Goal: Task Accomplishment & Management: Use online tool/utility

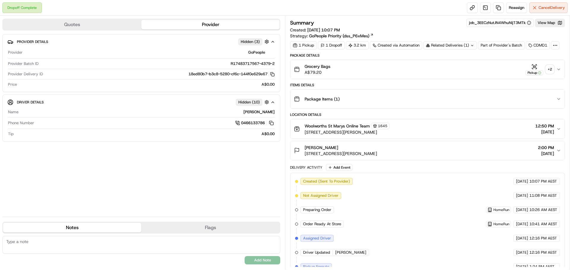
click at [552, 71] on div "+ 2" at bounding box center [549, 69] width 8 height 8
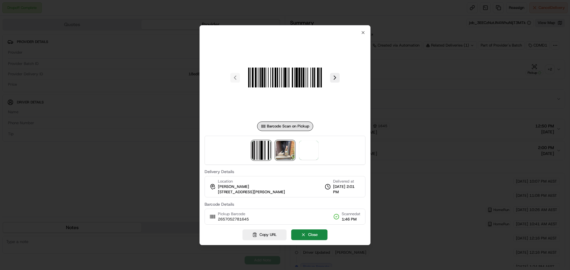
click at [283, 151] on img at bounding box center [284, 150] width 19 height 19
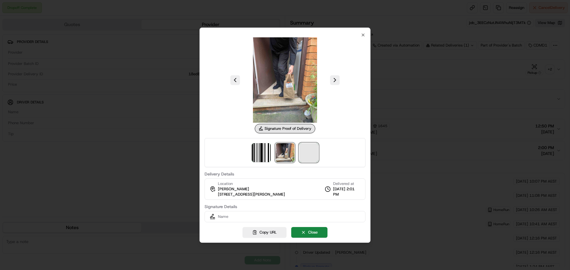
click at [303, 152] on span at bounding box center [308, 152] width 19 height 19
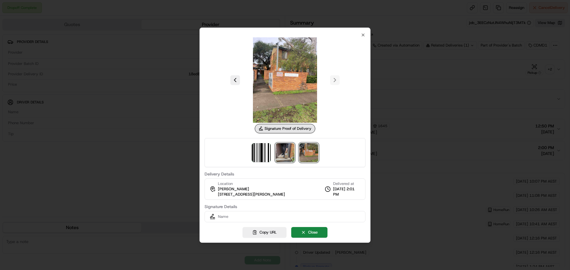
click at [281, 153] on img at bounding box center [284, 152] width 19 height 19
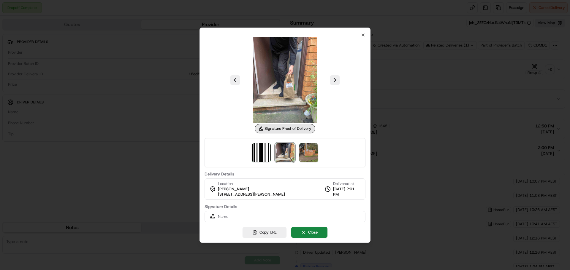
click at [443, 125] on div at bounding box center [285, 135] width 570 height 270
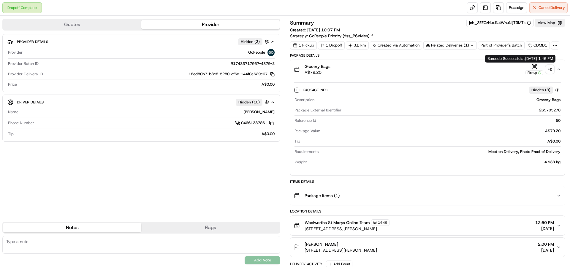
click at [549, 69] on div "+ 2" at bounding box center [549, 69] width 8 height 8
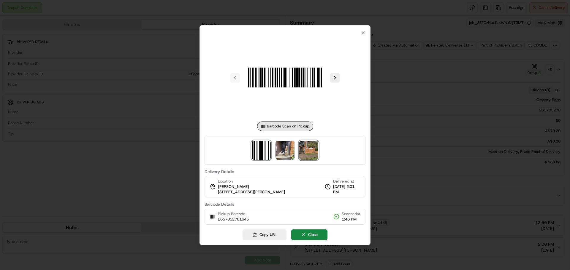
click at [310, 149] on img at bounding box center [308, 150] width 19 height 19
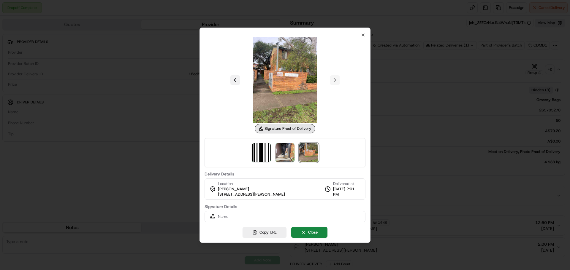
click at [234, 80] on button at bounding box center [234, 79] width 9 height 9
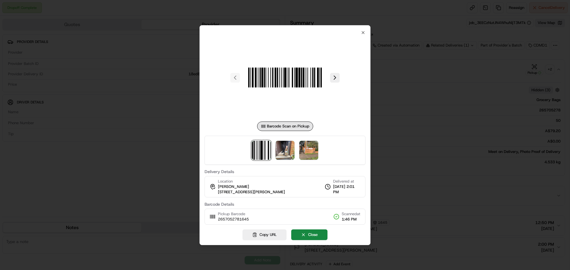
click at [396, 88] on div at bounding box center [285, 135] width 570 height 270
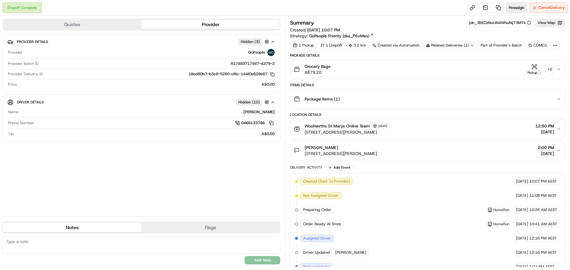
click at [514, 5] on button "Reassign" at bounding box center [516, 7] width 21 height 11
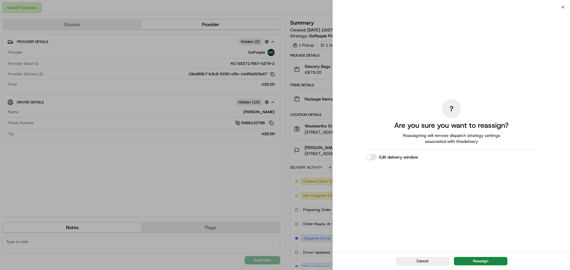
click at [494, 263] on button "Reassign" at bounding box center [480, 261] width 53 height 8
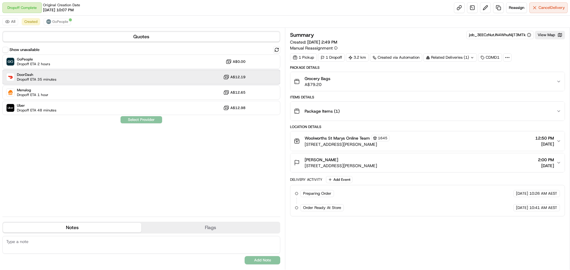
click at [161, 79] on div "DoorDash Dropoff ETA 35 minutes A$12.19" at bounding box center [141, 77] width 278 height 14
click at [141, 121] on button "Assign Provider" at bounding box center [141, 119] width 42 height 7
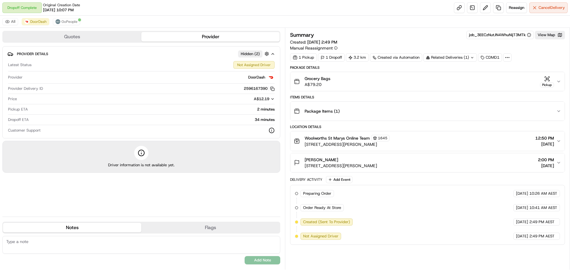
click at [270, 98] on icon "button" at bounding box center [272, 99] width 4 height 4
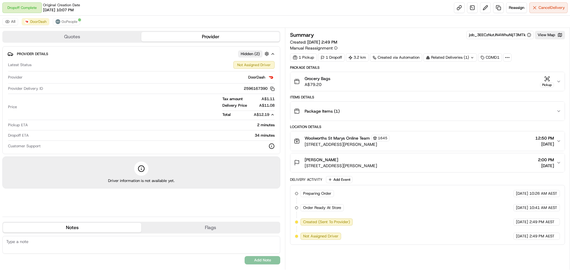
click at [271, 115] on icon "button" at bounding box center [272, 114] width 2 height 1
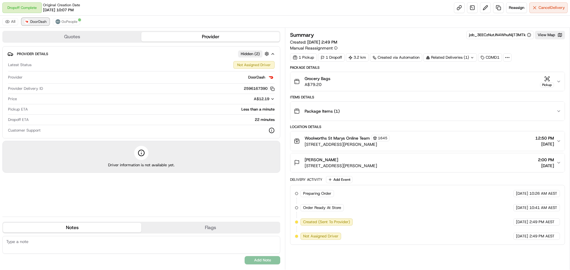
click at [43, 25] on button "DoorDash" at bounding box center [36, 21] width 28 height 7
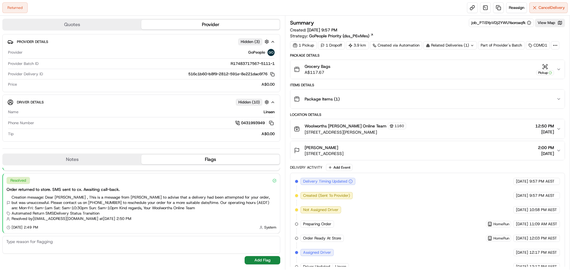
click at [556, 148] on button "[PERSON_NAME] [STREET_ADDRESS] 2:00 PM [DATE]" at bounding box center [427, 150] width 274 height 19
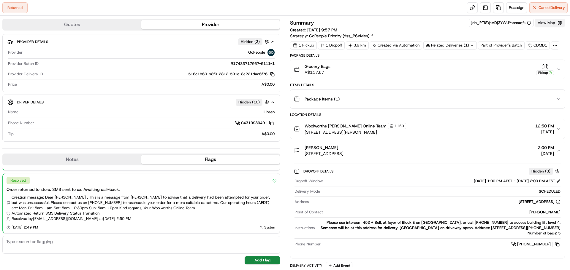
click at [543, 20] on button "View Map" at bounding box center [550, 23] width 30 height 8
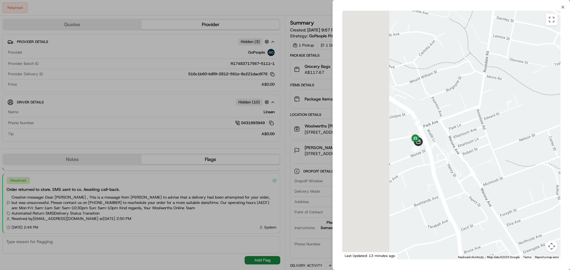
drag, startPoint x: 435, startPoint y: 154, endPoint x: 478, endPoint y: 162, distance: 43.5
click at [484, 162] on div at bounding box center [451, 135] width 218 height 249
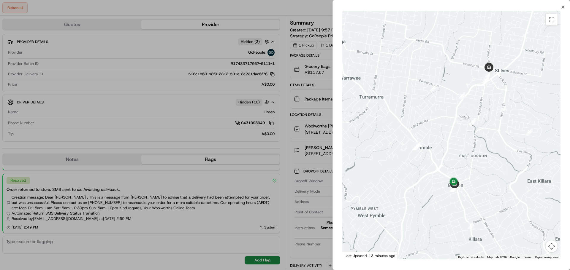
click at [496, 164] on div at bounding box center [451, 135] width 218 height 249
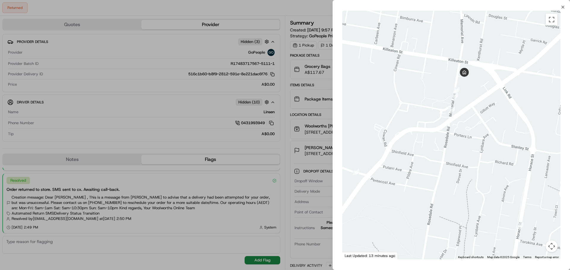
drag, startPoint x: 478, startPoint y: 92, endPoint x: 495, endPoint y: 149, distance: 59.2
click at [495, 148] on div at bounding box center [451, 135] width 218 height 249
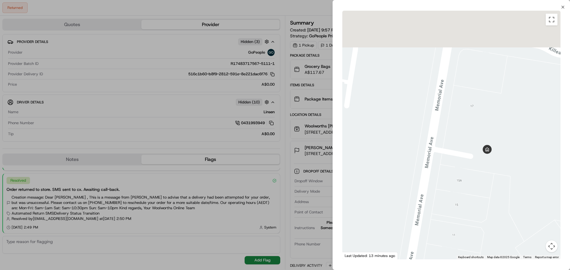
drag, startPoint x: 447, startPoint y: 128, endPoint x: 456, endPoint y: 171, distance: 44.8
click at [456, 171] on div at bounding box center [451, 135] width 218 height 249
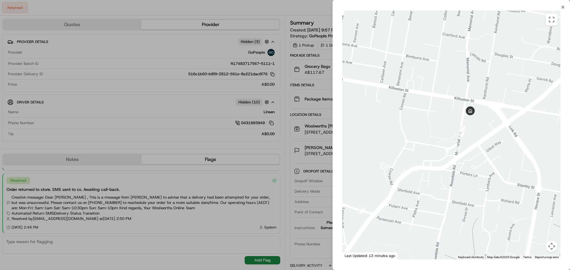
drag, startPoint x: 487, startPoint y: 192, endPoint x: 482, endPoint y: 138, distance: 54.2
click at [482, 138] on div at bounding box center [451, 135] width 218 height 249
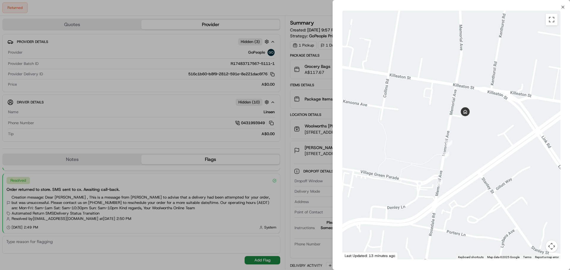
drag, startPoint x: 476, startPoint y: 104, endPoint x: 482, endPoint y: 131, distance: 27.5
click at [484, 145] on div at bounding box center [451, 135] width 218 height 249
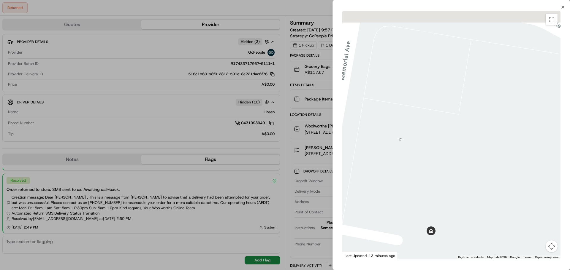
drag, startPoint x: 469, startPoint y: 121, endPoint x: 527, endPoint y: 161, distance: 70.6
click at [527, 161] on div at bounding box center [451, 135] width 218 height 249
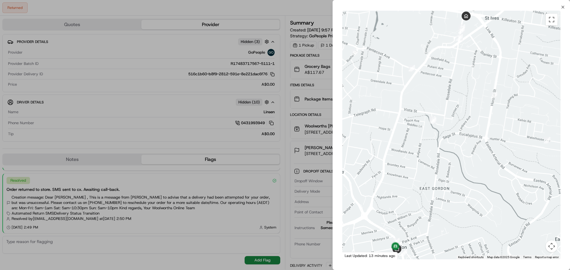
drag, startPoint x: 486, startPoint y: 209, endPoint x: 481, endPoint y: 92, distance: 117.6
click at [481, 92] on div at bounding box center [451, 135] width 218 height 249
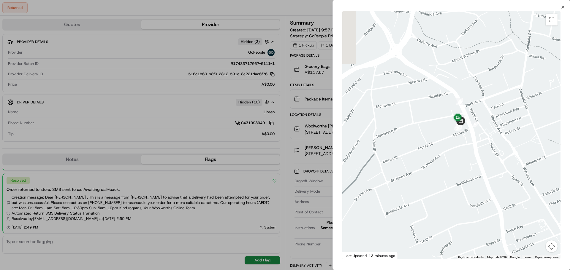
drag, startPoint x: 447, startPoint y: 120, endPoint x: 464, endPoint y: 160, distance: 43.2
click at [464, 160] on div at bounding box center [451, 135] width 218 height 249
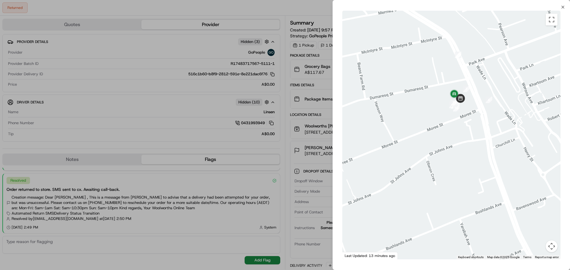
drag, startPoint x: 463, startPoint y: 126, endPoint x: 474, endPoint y: 157, distance: 32.5
click at [473, 157] on div at bounding box center [451, 135] width 218 height 249
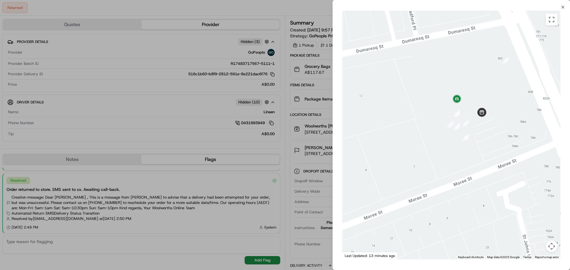
drag, startPoint x: 465, startPoint y: 158, endPoint x: 471, endPoint y: 178, distance: 21.6
click at [471, 178] on div at bounding box center [451, 135] width 218 height 249
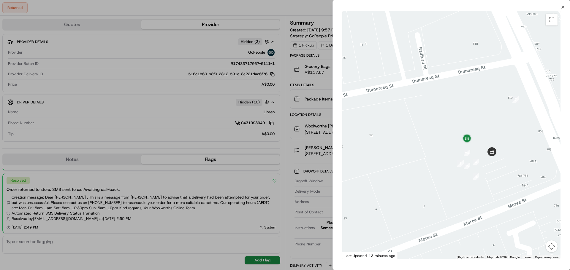
drag, startPoint x: 462, startPoint y: 153, endPoint x: 473, endPoint y: 196, distance: 43.9
click at [473, 196] on div at bounding box center [451, 135] width 218 height 249
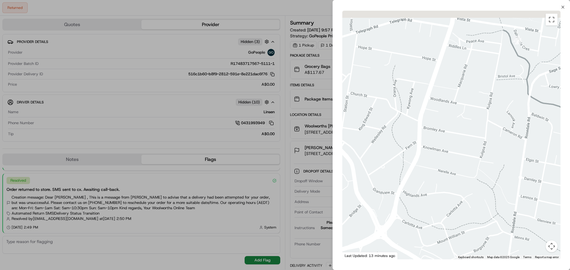
drag, startPoint x: 506, startPoint y: 119, endPoint x: 462, endPoint y: 196, distance: 89.5
click at [462, 196] on div at bounding box center [451, 135] width 218 height 249
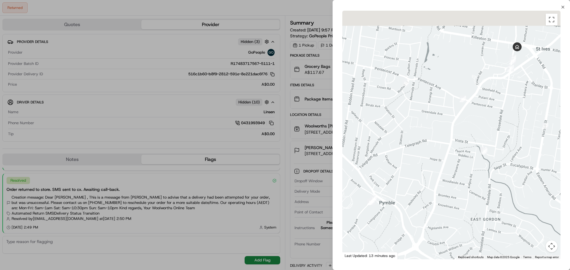
drag, startPoint x: 509, startPoint y: 96, endPoint x: 478, endPoint y: 183, distance: 92.1
click at [478, 183] on div at bounding box center [451, 135] width 218 height 249
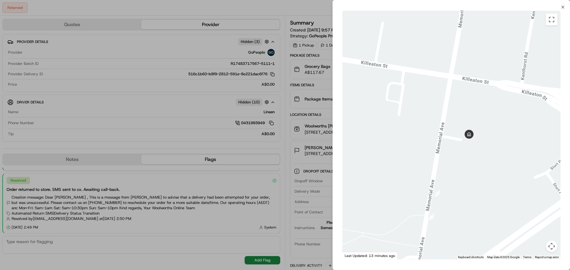
drag, startPoint x: 406, startPoint y: 116, endPoint x: 484, endPoint y: 152, distance: 86.1
click at [484, 152] on div at bounding box center [451, 135] width 218 height 249
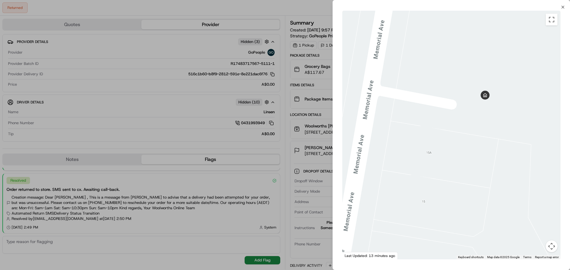
drag, startPoint x: 446, startPoint y: 145, endPoint x: 446, endPoint y: 172, distance: 27.0
click at [446, 172] on div at bounding box center [451, 135] width 218 height 249
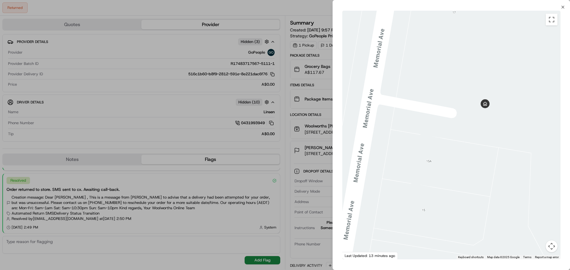
click at [278, 94] on div at bounding box center [285, 135] width 570 height 270
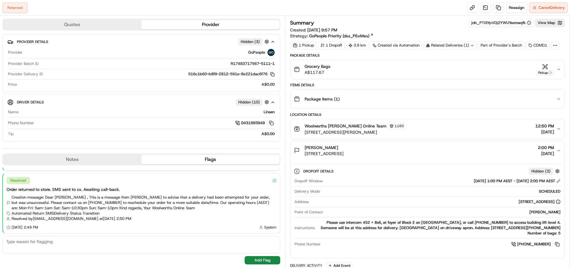
click at [469, 47] on div "Related Deliveries (1)" at bounding box center [449, 45] width 53 height 8
click at [469, 46] on div "Related Deliveries" at bounding box center [449, 45] width 53 height 8
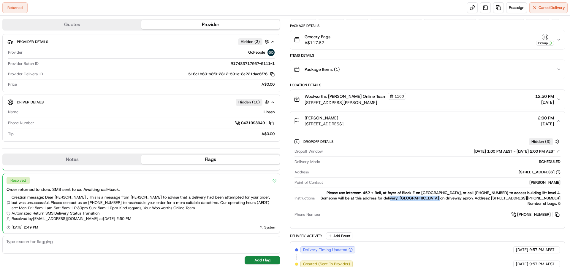
drag, startPoint x: 381, startPoint y: 198, endPoint x: 435, endPoint y: 200, distance: 54.0
click at [430, 200] on div "Please use intercom 452 + Bell, at foyer of Block E on Memorial Avenue, or call…" at bounding box center [438, 198] width 243 height 16
click at [460, 199] on div "Please use intercom 452 + Bell, at foyer of Block E on Memorial Avenue, or call…" at bounding box center [438, 198] width 243 height 16
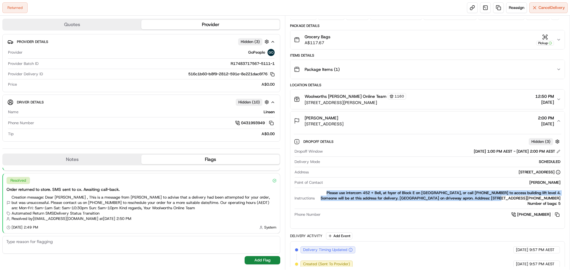
drag, startPoint x: 319, startPoint y: 193, endPoint x: 488, endPoint y: 200, distance: 169.8
click at [488, 200] on div "Please use intercom 452 + Bell, at foyer of Block E on Memorial Avenue, or call…" at bounding box center [438, 198] width 243 height 16
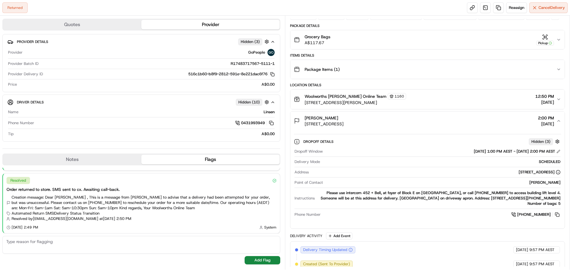
click at [502, 202] on div "Please use intercom 452 + Bell, at foyer of Block E on Memorial Avenue, or call…" at bounding box center [438, 198] width 243 height 16
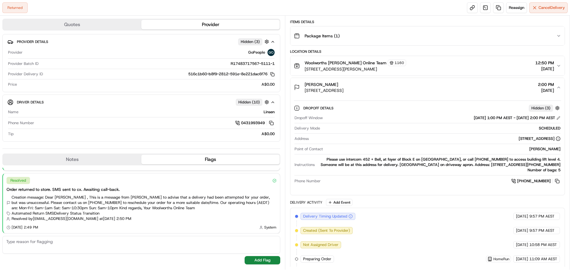
scroll to position [0, 0]
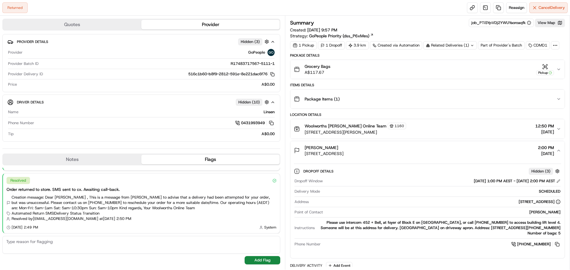
click at [112, 27] on button "Quotes" at bounding box center [72, 24] width 138 height 9
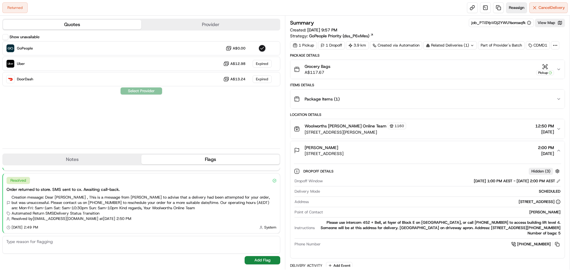
click at [514, 8] on span "Reassign" at bounding box center [515, 7] width 15 height 5
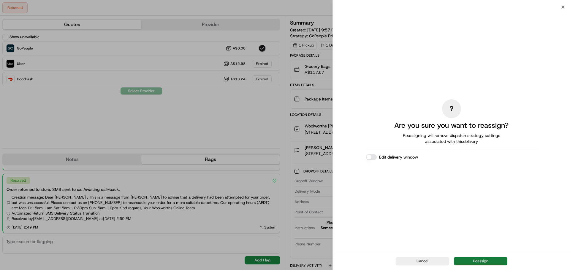
click at [493, 260] on button "Reassign" at bounding box center [480, 261] width 53 height 8
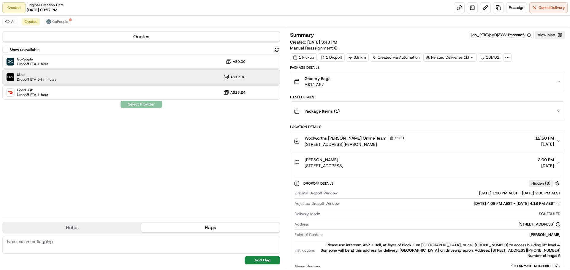
click at [204, 76] on div "Uber Dropoff ETA 54 minutes A$12.98" at bounding box center [141, 77] width 278 height 14
click at [146, 107] on button "Assign Provider" at bounding box center [141, 104] width 42 height 7
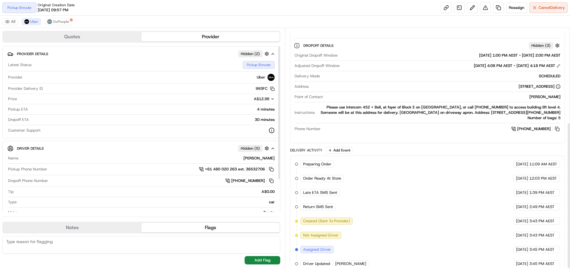
scroll to position [158, 0]
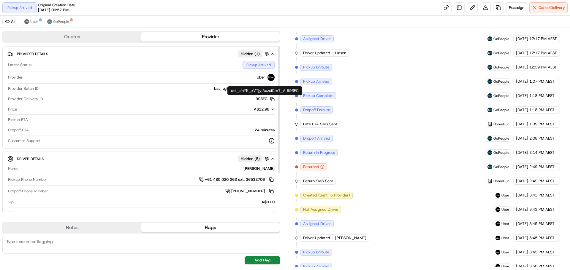
scroll to position [234, 0]
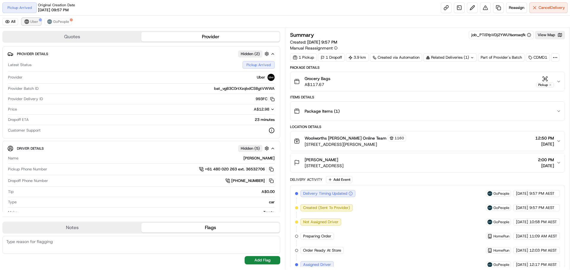
click at [35, 21] on span "Uber" at bounding box center [34, 21] width 8 height 5
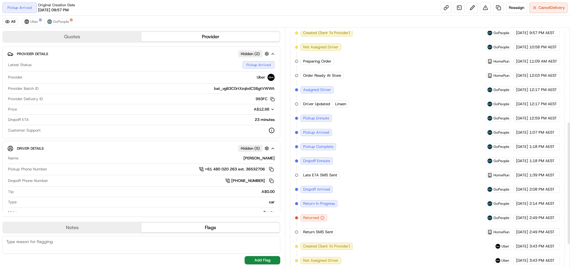
scroll to position [234, 0]
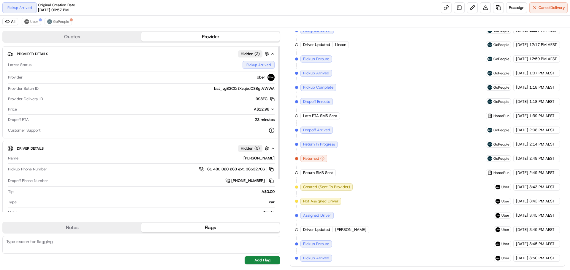
click at [272, 130] on icon at bounding box center [271, 131] width 6 height 6
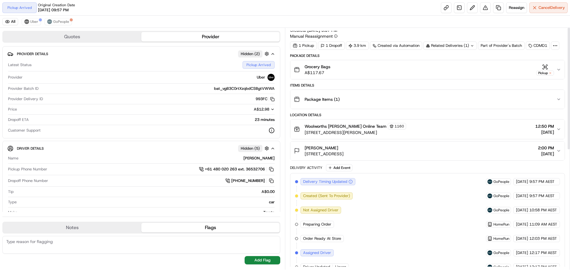
scroll to position [0, 0]
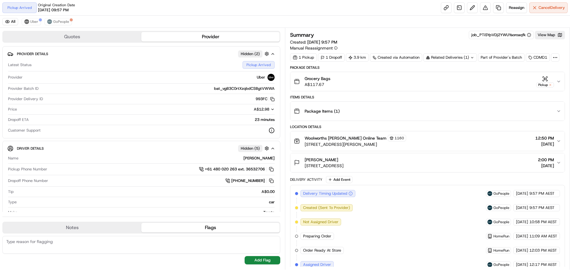
click at [556, 160] on button "David Cooper 17 Memorial Ave, Block E U 452, St Ives, NSW 2075, AU 2:00 PM 22/0…" at bounding box center [427, 162] width 274 height 19
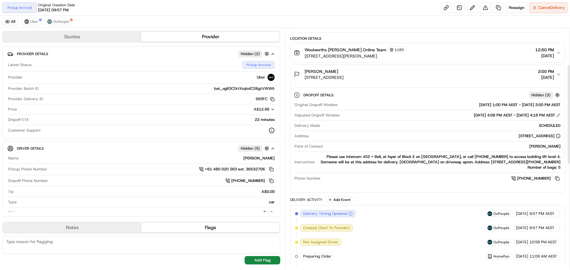
scroll to position [89, 0]
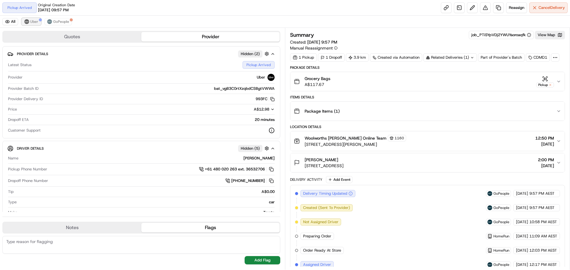
click at [32, 22] on span "Uber" at bounding box center [34, 21] width 8 height 5
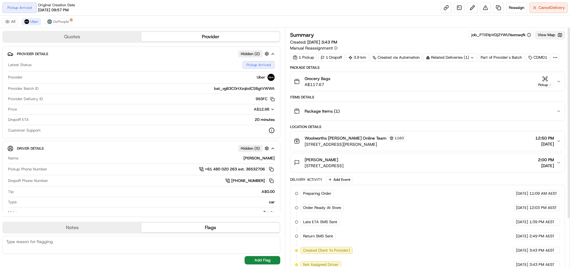
click at [549, 36] on button "View Map" at bounding box center [550, 35] width 30 height 8
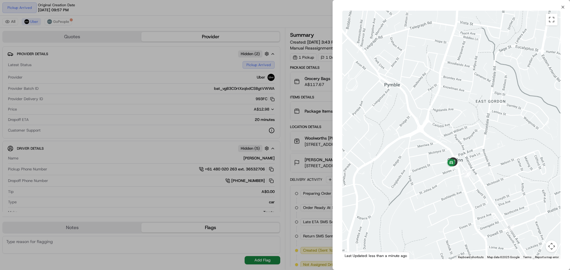
drag, startPoint x: 438, startPoint y: 169, endPoint x: 465, endPoint y: 139, distance: 41.1
click at [465, 136] on div at bounding box center [451, 135] width 218 height 249
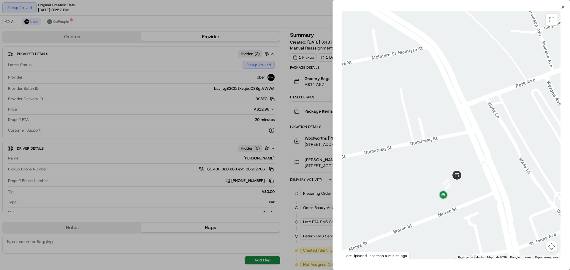
drag, startPoint x: 404, startPoint y: 157, endPoint x: 440, endPoint y: 96, distance: 70.8
click at [440, 96] on div at bounding box center [451, 135] width 218 height 249
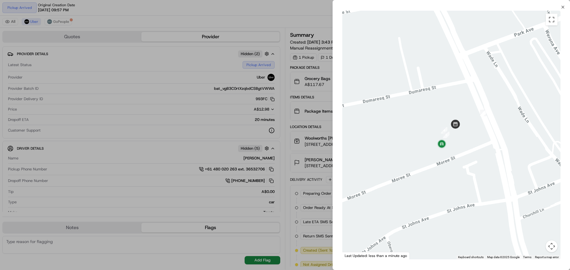
drag, startPoint x: 419, startPoint y: 195, endPoint x: 491, endPoint y: 198, distance: 72.8
click at [490, 201] on div at bounding box center [451, 135] width 218 height 249
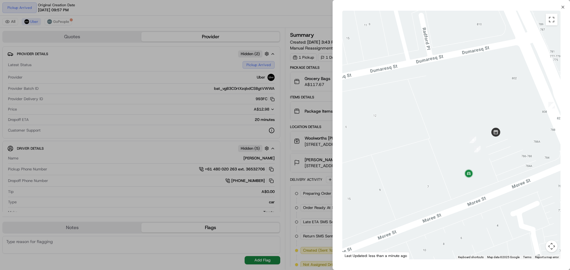
drag, startPoint x: 434, startPoint y: 152, endPoint x: 480, endPoint y: 195, distance: 63.0
click at [480, 195] on div at bounding box center [451, 135] width 218 height 249
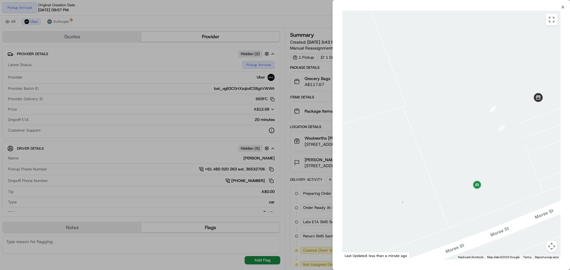
drag, startPoint x: 455, startPoint y: 175, endPoint x: 379, endPoint y: 200, distance: 79.6
click at [380, 200] on div at bounding box center [451, 135] width 218 height 249
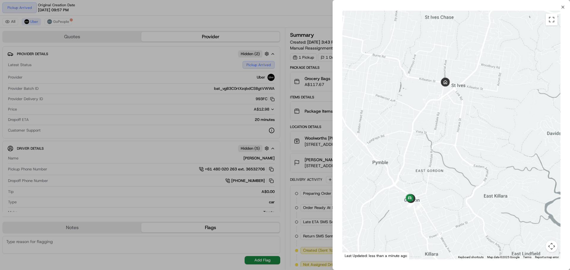
drag, startPoint x: 420, startPoint y: 111, endPoint x: 438, endPoint y: 139, distance: 32.4
click at [436, 137] on div at bounding box center [451, 135] width 218 height 249
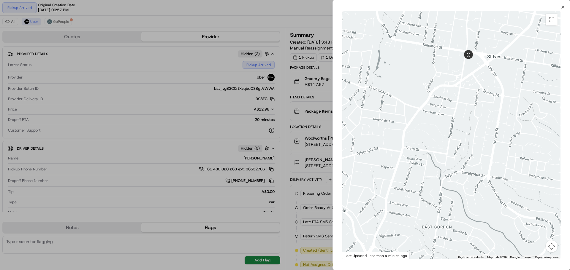
drag, startPoint x: 447, startPoint y: 98, endPoint x: 443, endPoint y: 151, distance: 53.2
click at [443, 151] on div at bounding box center [451, 135] width 218 height 249
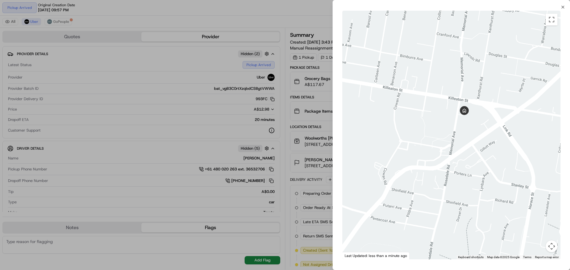
drag, startPoint x: 458, startPoint y: 112, endPoint x: 468, endPoint y: 150, distance: 38.9
click at [468, 150] on div at bounding box center [451, 135] width 218 height 249
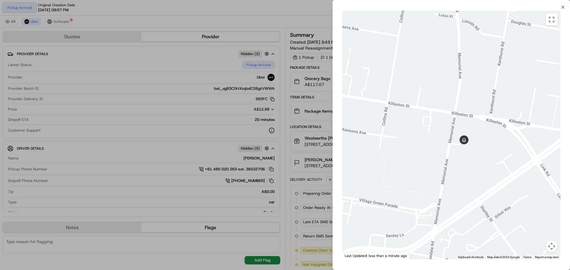
drag, startPoint x: 458, startPoint y: 142, endPoint x: 459, endPoint y: 159, distance: 17.2
click at [459, 159] on div at bounding box center [451, 135] width 218 height 249
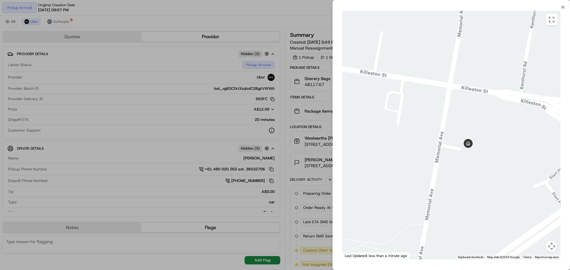
drag, startPoint x: 455, startPoint y: 150, endPoint x: 455, endPoint y: 164, distance: 14.8
click at [455, 164] on div at bounding box center [451, 135] width 218 height 249
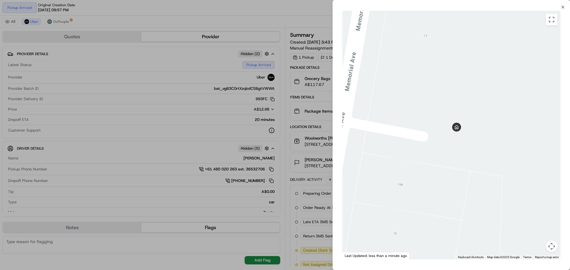
drag, startPoint x: 471, startPoint y: 163, endPoint x: 404, endPoint y: 210, distance: 82.1
click at [404, 210] on div at bounding box center [451, 135] width 218 height 249
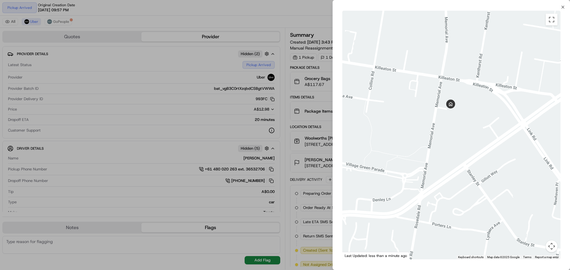
drag, startPoint x: 468, startPoint y: 162, endPoint x: 468, endPoint y: 107, distance: 55.2
click at [468, 107] on div at bounding box center [451, 135] width 218 height 249
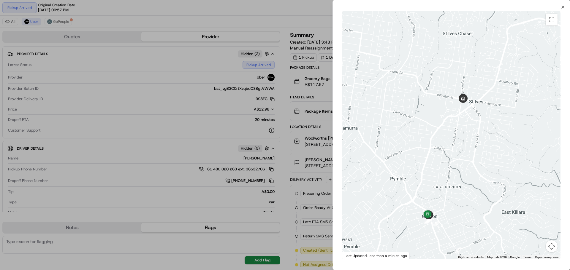
drag, startPoint x: 481, startPoint y: 163, endPoint x: 472, endPoint y: 132, distance: 32.1
click at [472, 132] on div at bounding box center [451, 135] width 218 height 249
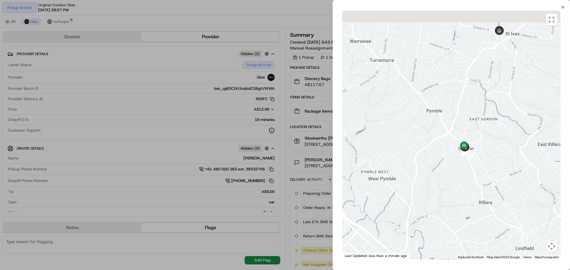
drag, startPoint x: 471, startPoint y: 133, endPoint x: 472, endPoint y: 149, distance: 16.3
click at [472, 148] on div at bounding box center [451, 135] width 218 height 249
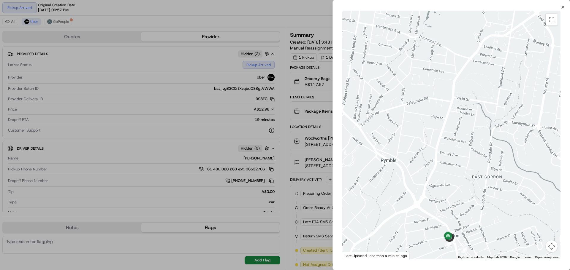
drag, startPoint x: 474, startPoint y: 130, endPoint x: 468, endPoint y: 179, distance: 49.3
click at [465, 184] on div at bounding box center [451, 135] width 218 height 249
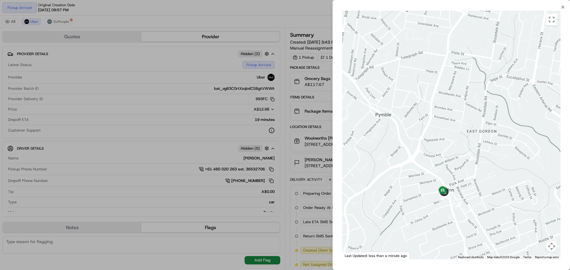
drag, startPoint x: 459, startPoint y: 173, endPoint x: 430, endPoint y: 117, distance: 62.9
click at [430, 118] on div at bounding box center [451, 135] width 218 height 249
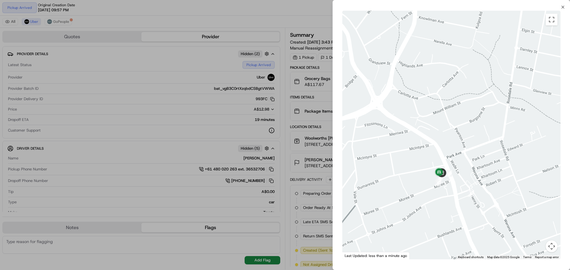
drag, startPoint x: 409, startPoint y: 161, endPoint x: 422, endPoint y: 136, distance: 28.2
click at [422, 136] on div at bounding box center [451, 135] width 218 height 249
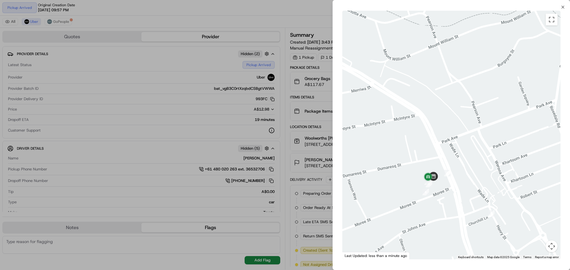
drag, startPoint x: 439, startPoint y: 159, endPoint x: 411, endPoint y: 128, distance: 41.0
click at [411, 128] on div at bounding box center [451, 135] width 218 height 249
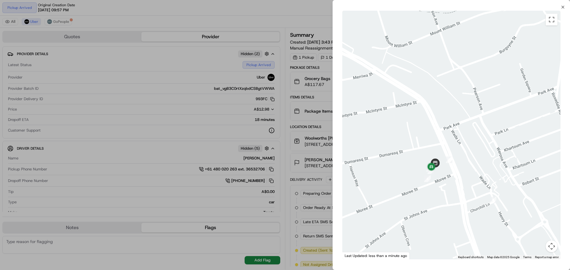
drag, startPoint x: 468, startPoint y: 159, endPoint x: 437, endPoint y: 188, distance: 42.0
click at [437, 188] on div at bounding box center [451, 135] width 218 height 249
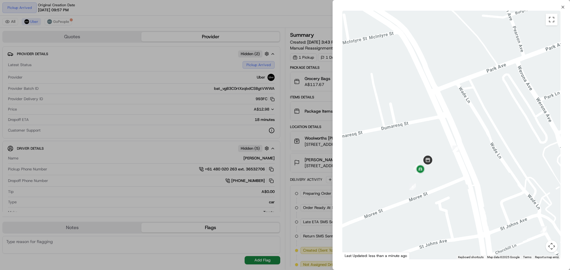
drag, startPoint x: 434, startPoint y: 174, endPoint x: 431, endPoint y: 187, distance: 13.0
click at [431, 187] on div at bounding box center [451, 135] width 218 height 249
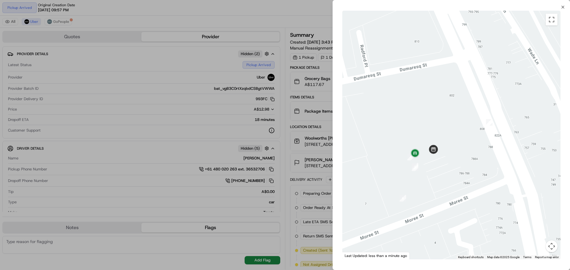
drag, startPoint x: 397, startPoint y: 176, endPoint x: 357, endPoint y: 212, distance: 52.9
click at [357, 212] on div at bounding box center [451, 135] width 218 height 249
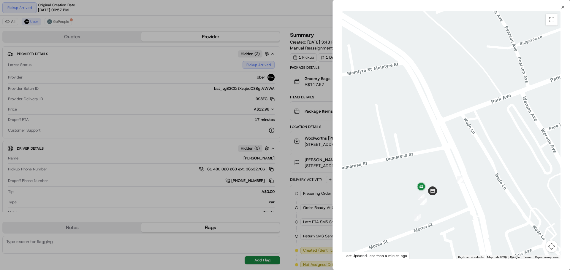
drag, startPoint x: 520, startPoint y: 175, endPoint x: 434, endPoint y: 222, distance: 97.4
click at [439, 226] on div at bounding box center [451, 135] width 218 height 249
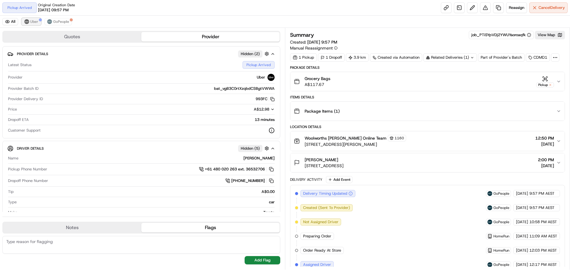
click at [32, 23] on span "Uber" at bounding box center [34, 21] width 8 height 5
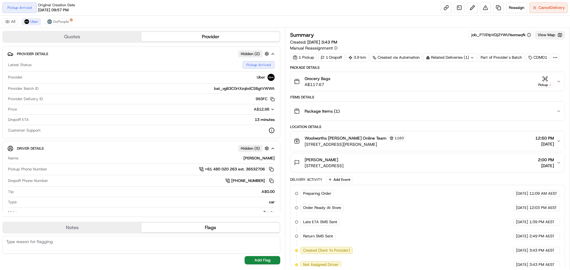
click at [549, 35] on button "View Map" at bounding box center [550, 35] width 30 height 8
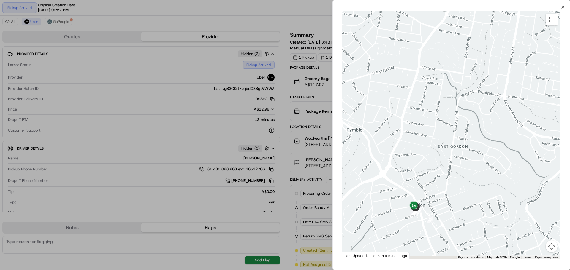
drag, startPoint x: 444, startPoint y: 122, endPoint x: 434, endPoint y: 74, distance: 48.8
click at [434, 75] on div at bounding box center [451, 135] width 218 height 249
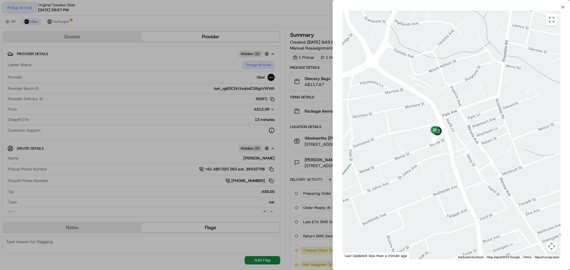
drag, startPoint x: 404, startPoint y: 127, endPoint x: 435, endPoint y: 168, distance: 50.8
click at [435, 171] on div at bounding box center [451, 135] width 218 height 249
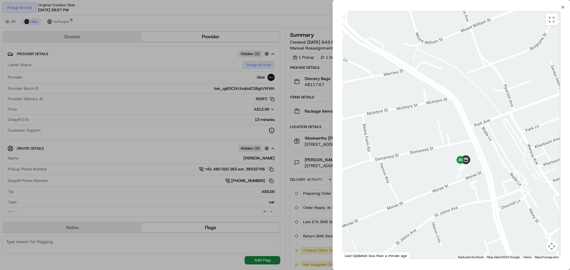
drag, startPoint x: 463, startPoint y: 149, endPoint x: 447, endPoint y: 139, distance: 18.4
click at [448, 137] on div at bounding box center [451, 135] width 218 height 249
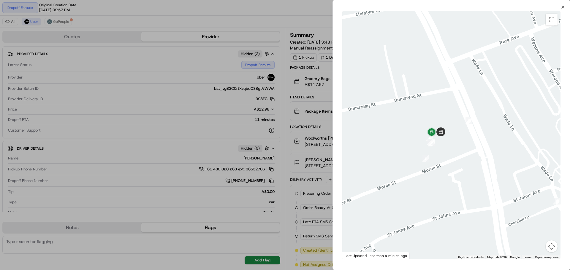
click at [468, 163] on div at bounding box center [451, 135] width 218 height 249
click at [561, 8] on icon "button" at bounding box center [562, 7] width 5 height 5
